Goal: Check status: Check status

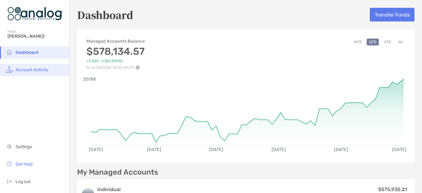
click at [42, 68] on span "Account Activity" at bounding box center [32, 69] width 33 height 5
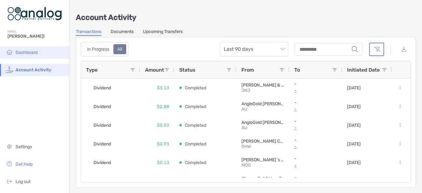
click at [29, 54] on span "Dashboard" at bounding box center [27, 52] width 22 height 5
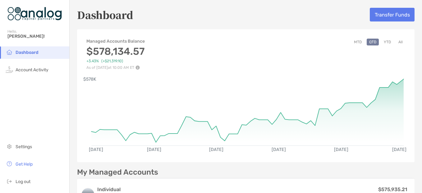
click at [382, 40] on button "YTD" at bounding box center [388, 42] width 12 height 7
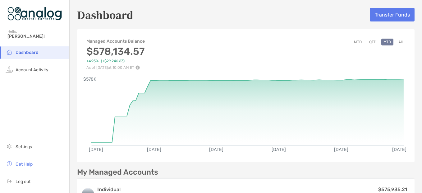
click at [396, 40] on button "All" at bounding box center [400, 42] width 9 height 7
click at [354, 42] on button "MTD" at bounding box center [358, 42] width 13 height 7
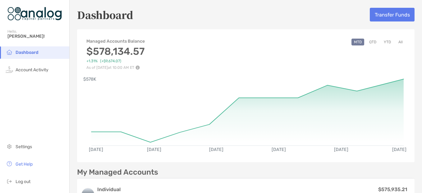
click at [367, 41] on button "QTD" at bounding box center [373, 42] width 12 height 7
